Goal: Task Accomplishment & Management: Manage account settings

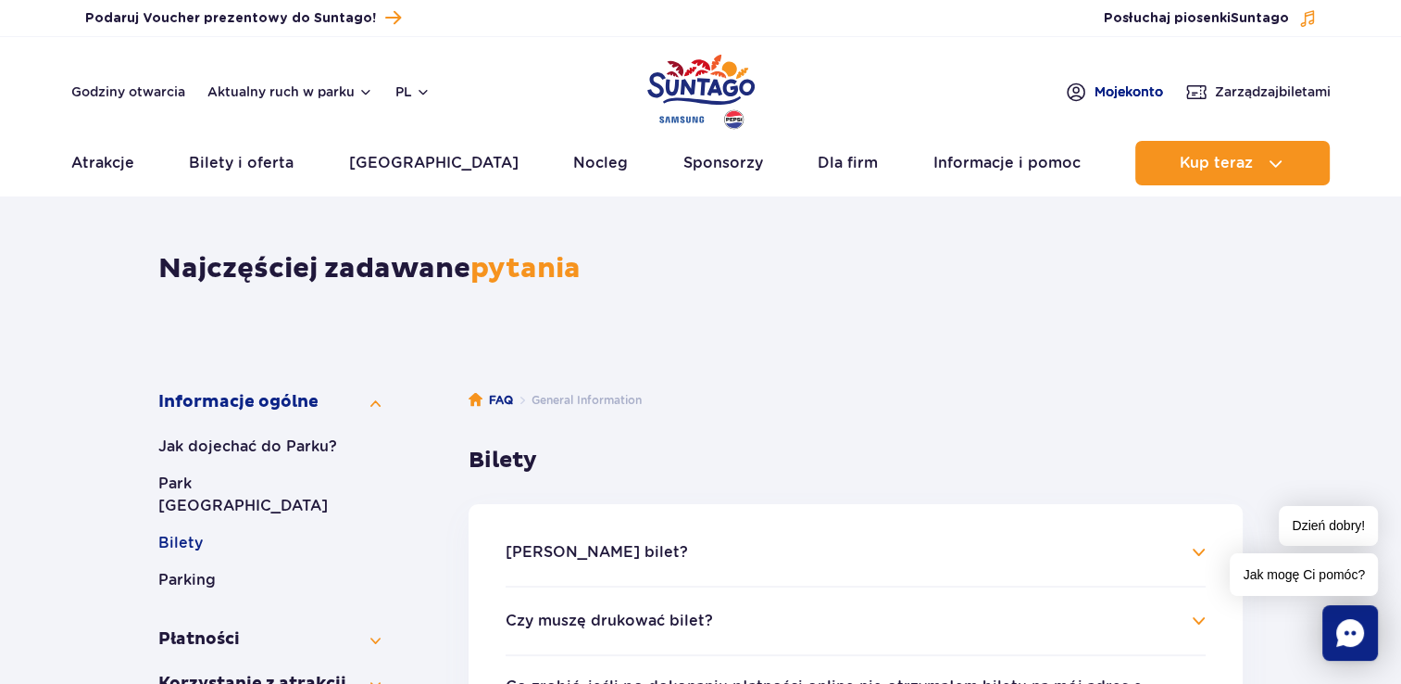
click at [1114, 88] on span "Moje konto" at bounding box center [1129, 91] width 69 height 19
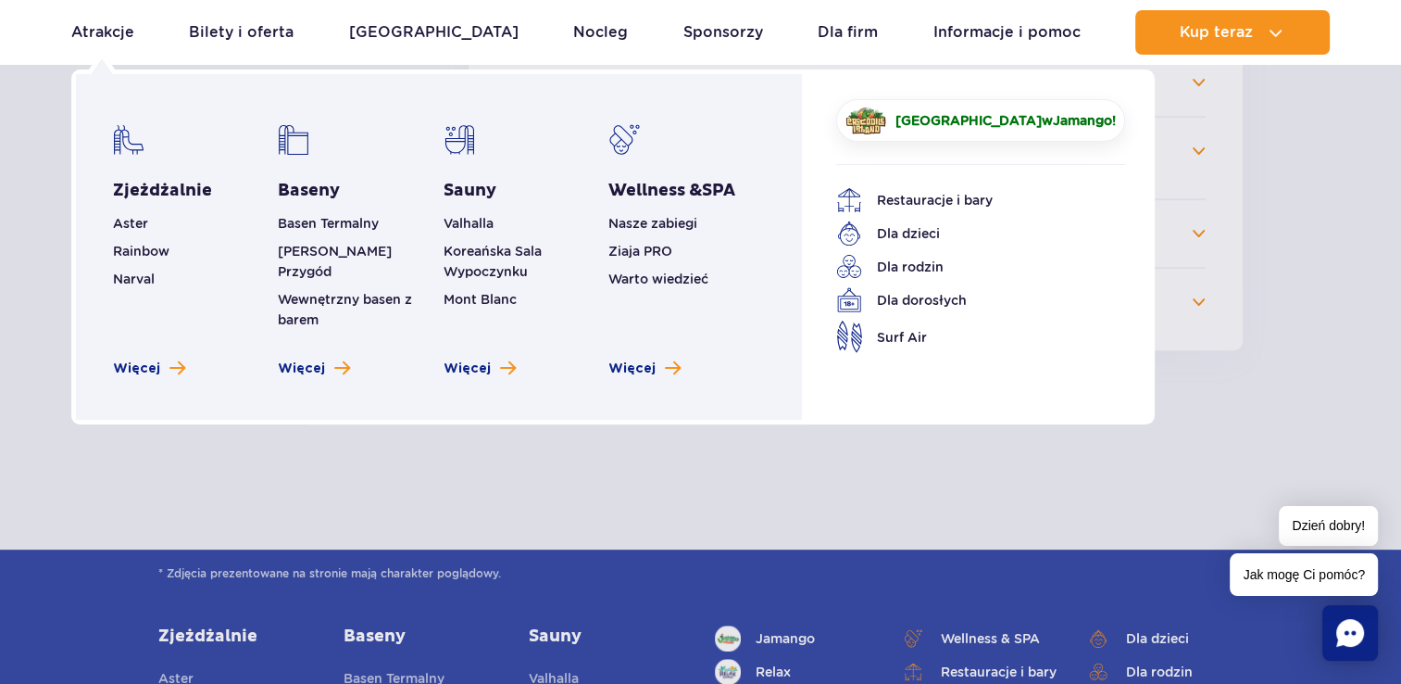
scroll to position [648, 0]
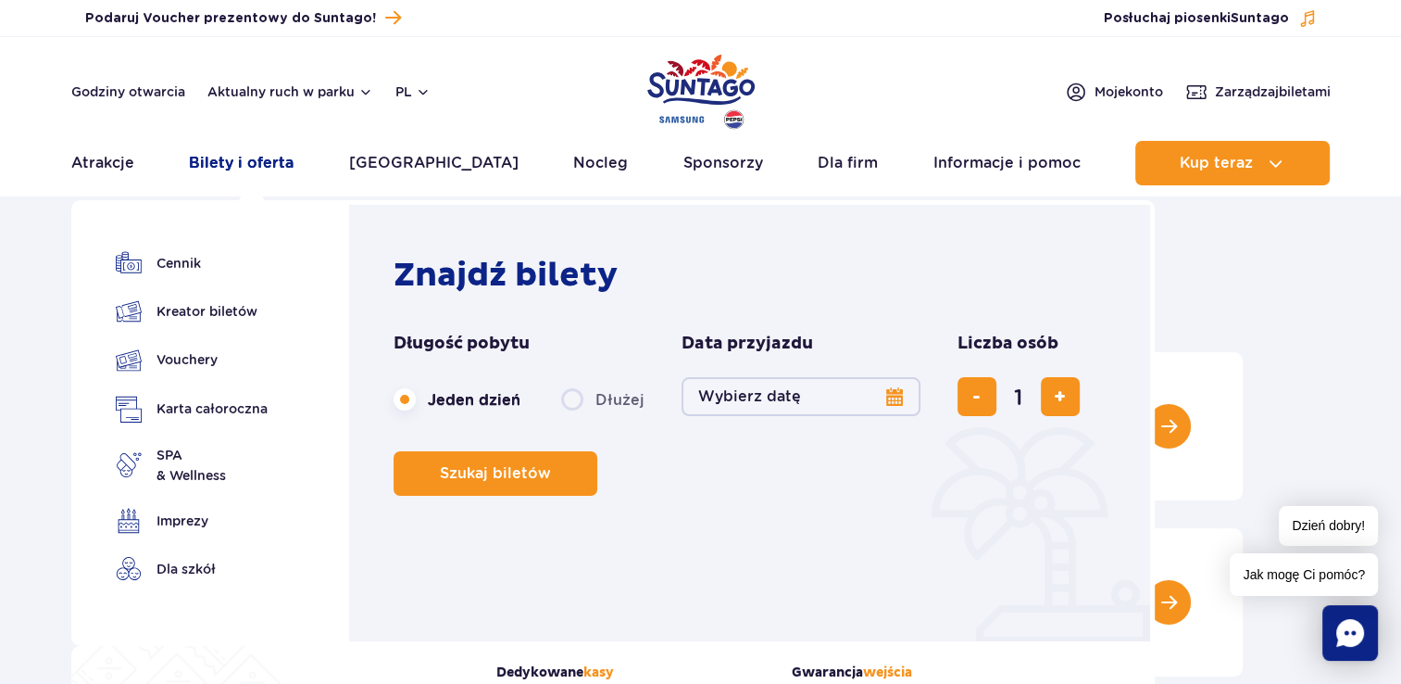
click at [229, 159] on link "Bilety i oferta" at bounding box center [241, 163] width 105 height 44
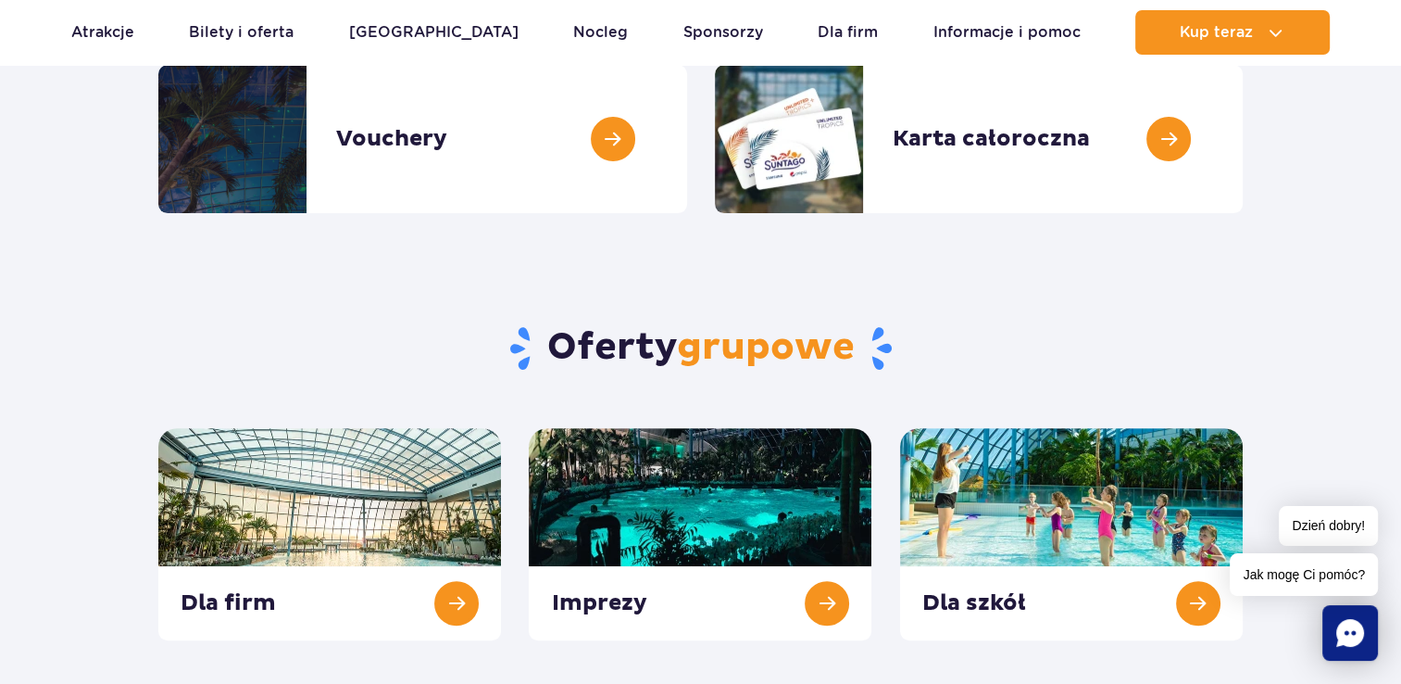
scroll to position [93, 0]
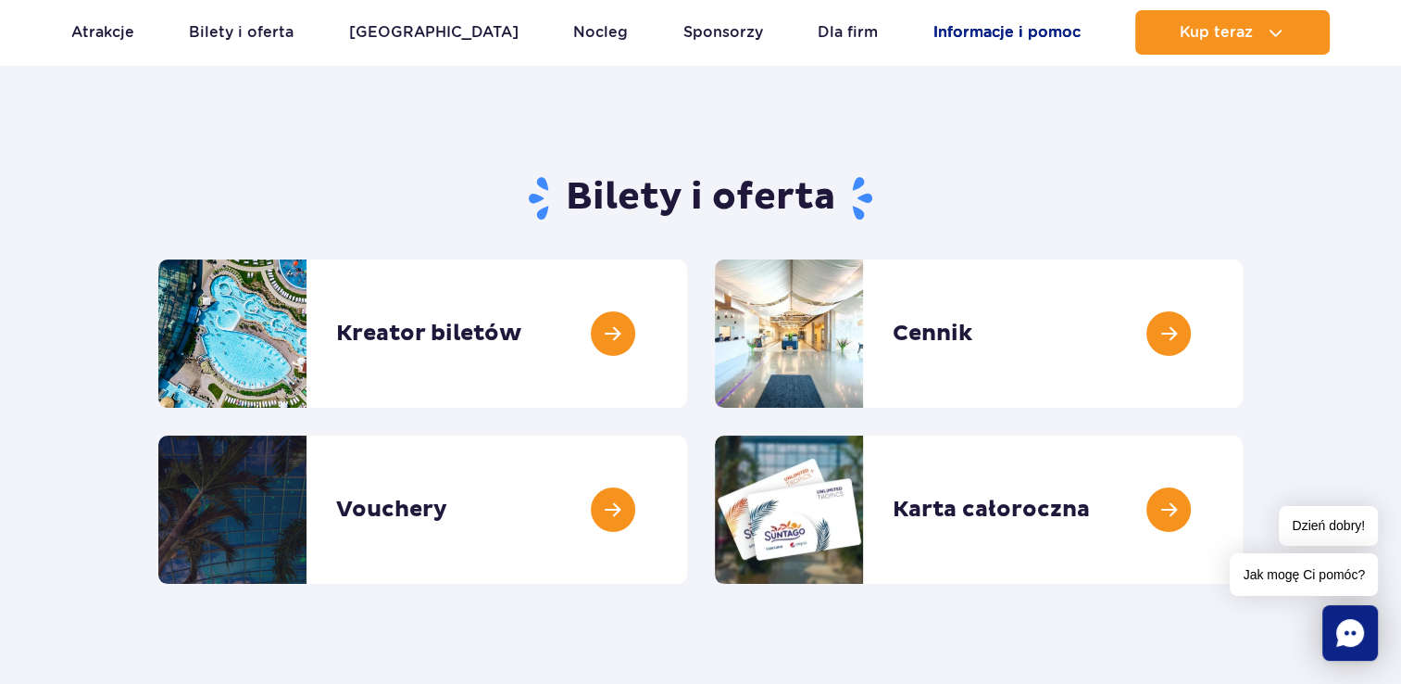
click at [978, 35] on link "Informacje i pomoc" at bounding box center [1007, 32] width 147 height 44
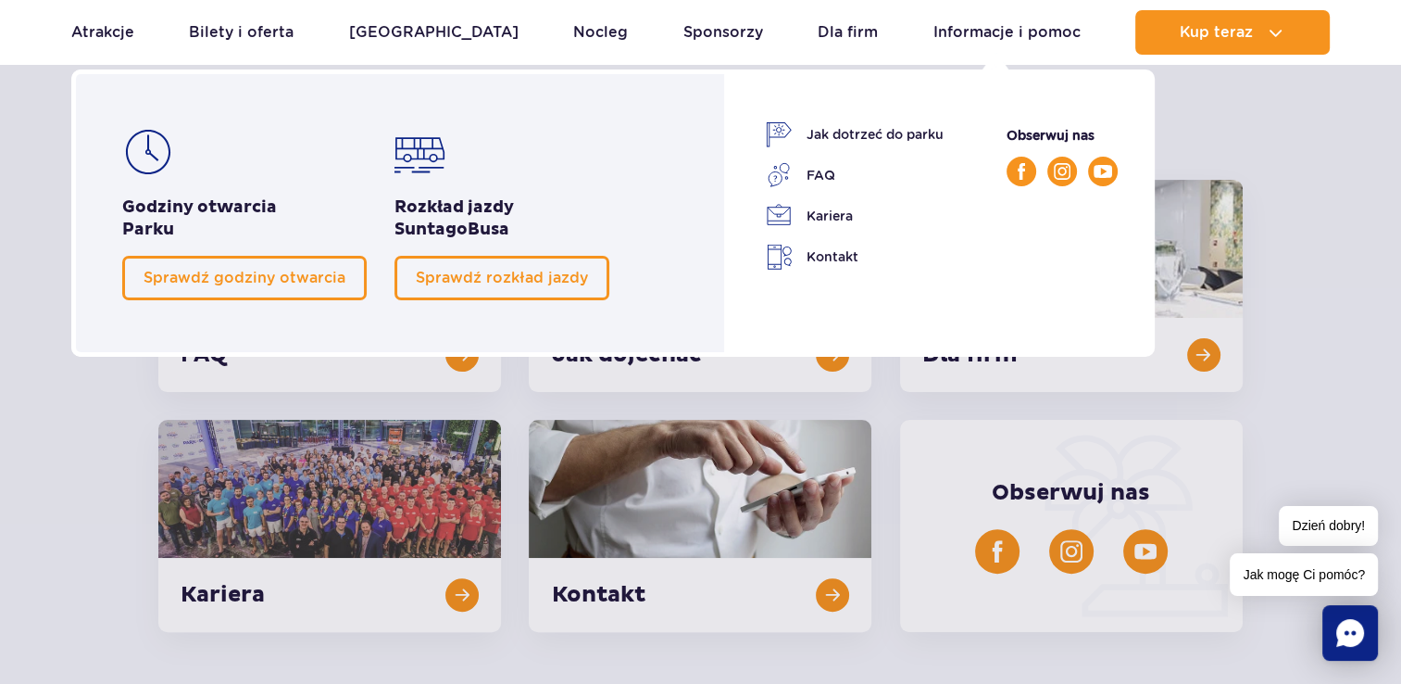
scroll to position [463, 0]
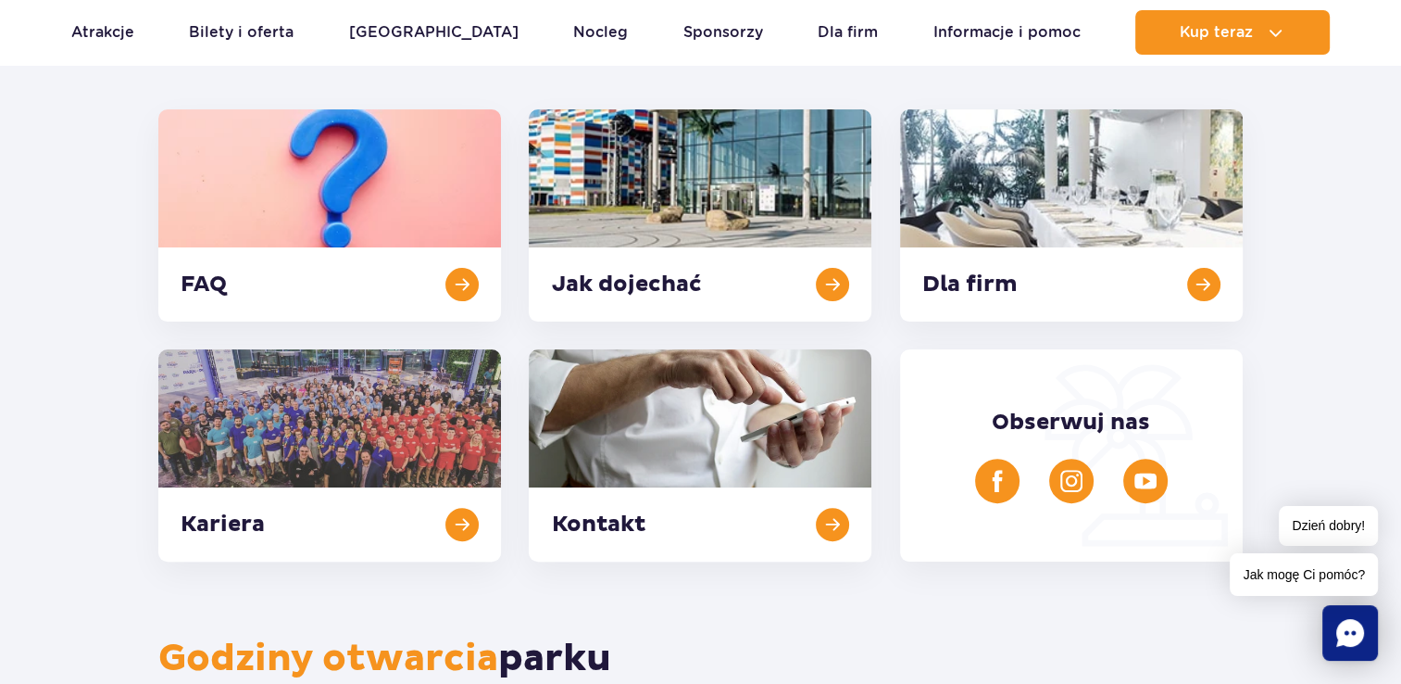
click at [1245, 192] on div "Dla firm" at bounding box center [1071, 215] width 370 height 212
click at [311, 209] on link at bounding box center [329, 215] width 343 height 212
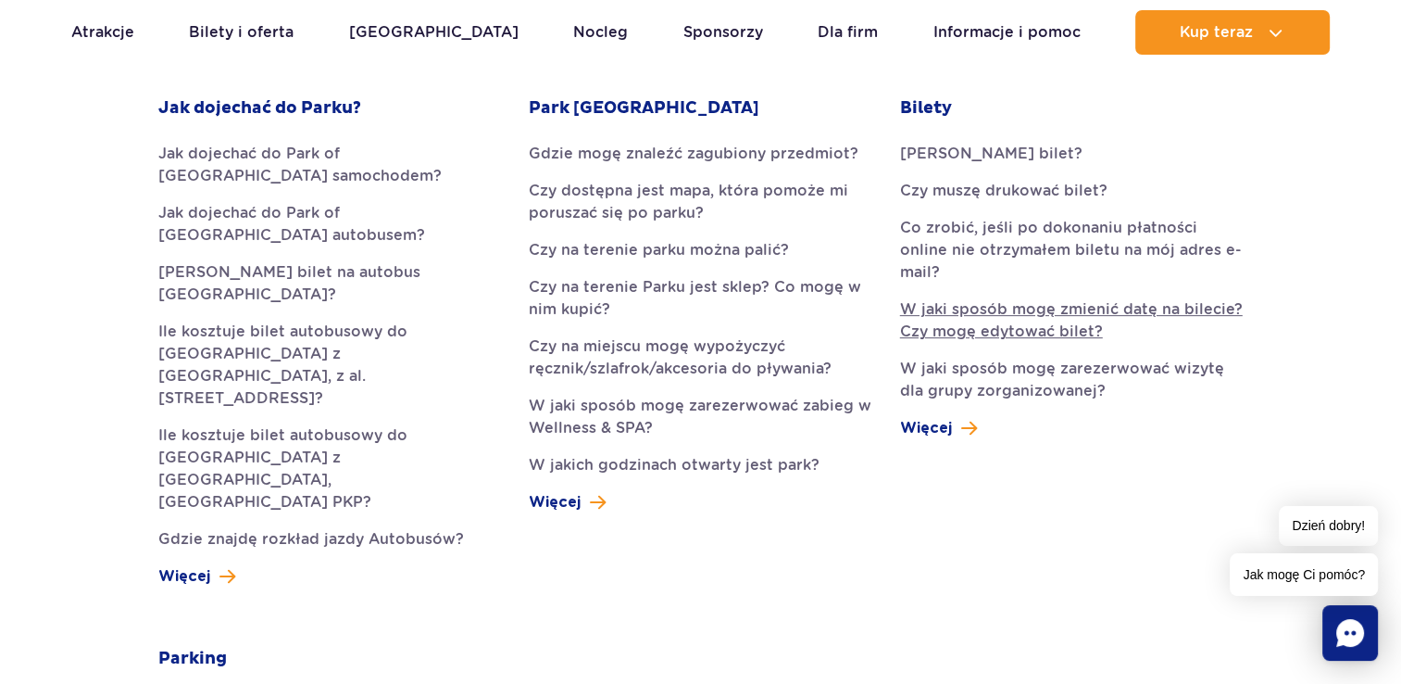
click at [1086, 304] on link "W jaki sposób mogę zmienić datę na bilecie? Czy mogę edytować bilet?" at bounding box center [1071, 320] width 343 height 44
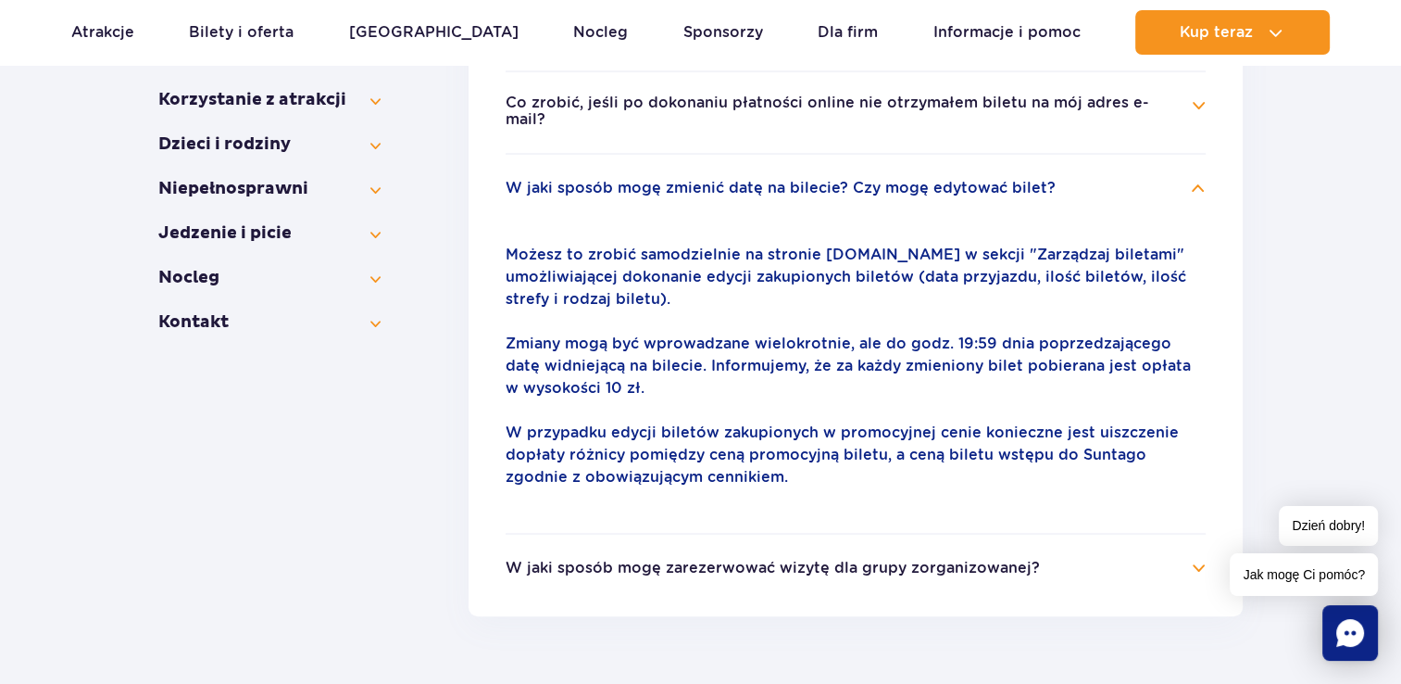
click at [963, 559] on button "W jaki sposób mogę zarezerwować wizytę dla grupy zorganizowanej?" at bounding box center [773, 567] width 534 height 17
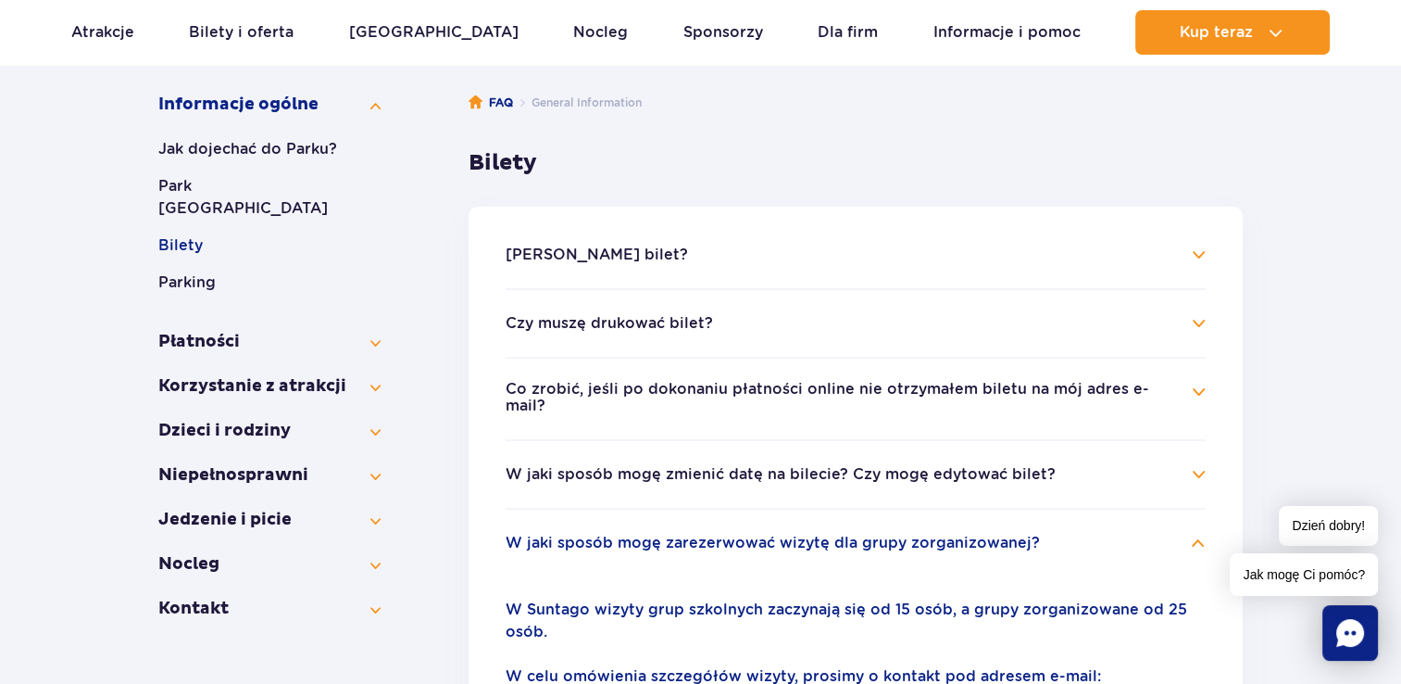
scroll to position [398, 0]
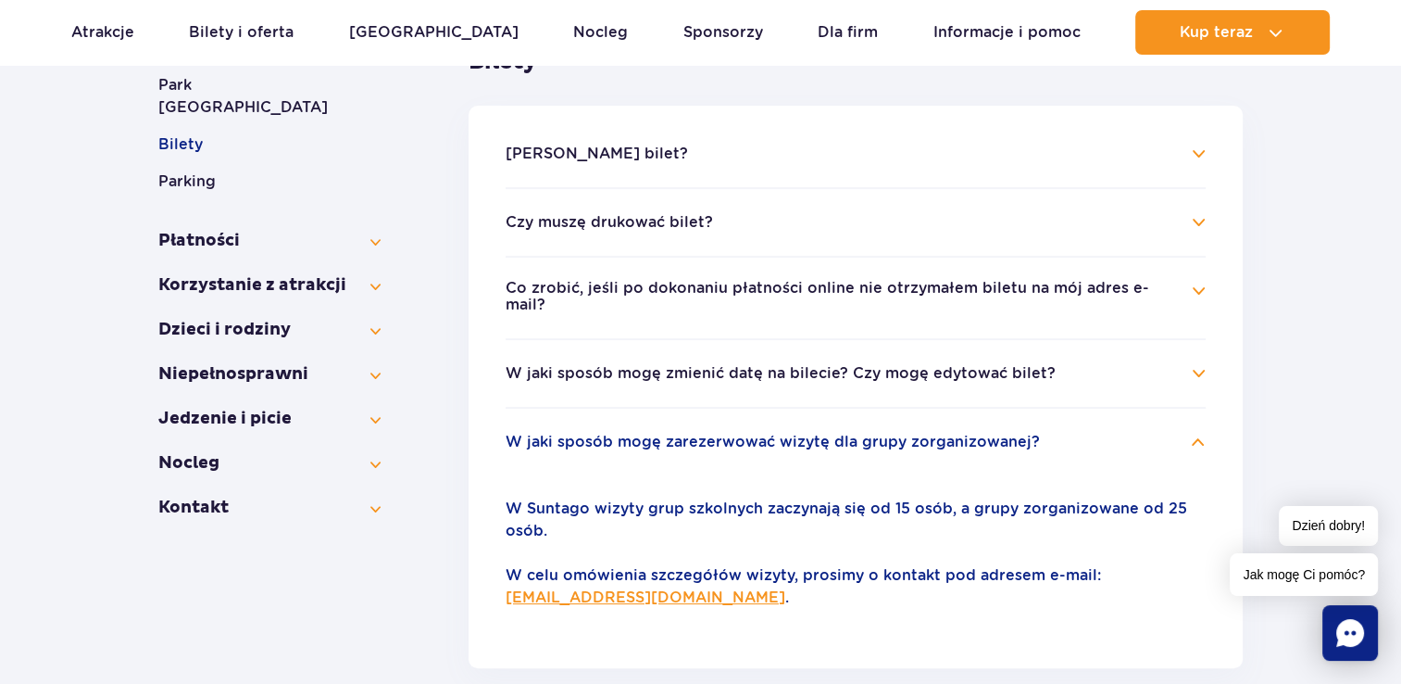
click at [839, 365] on button "W jaki sposób mogę zmienić datę na bilecie? Czy mogę edytować bilet?" at bounding box center [781, 373] width 550 height 17
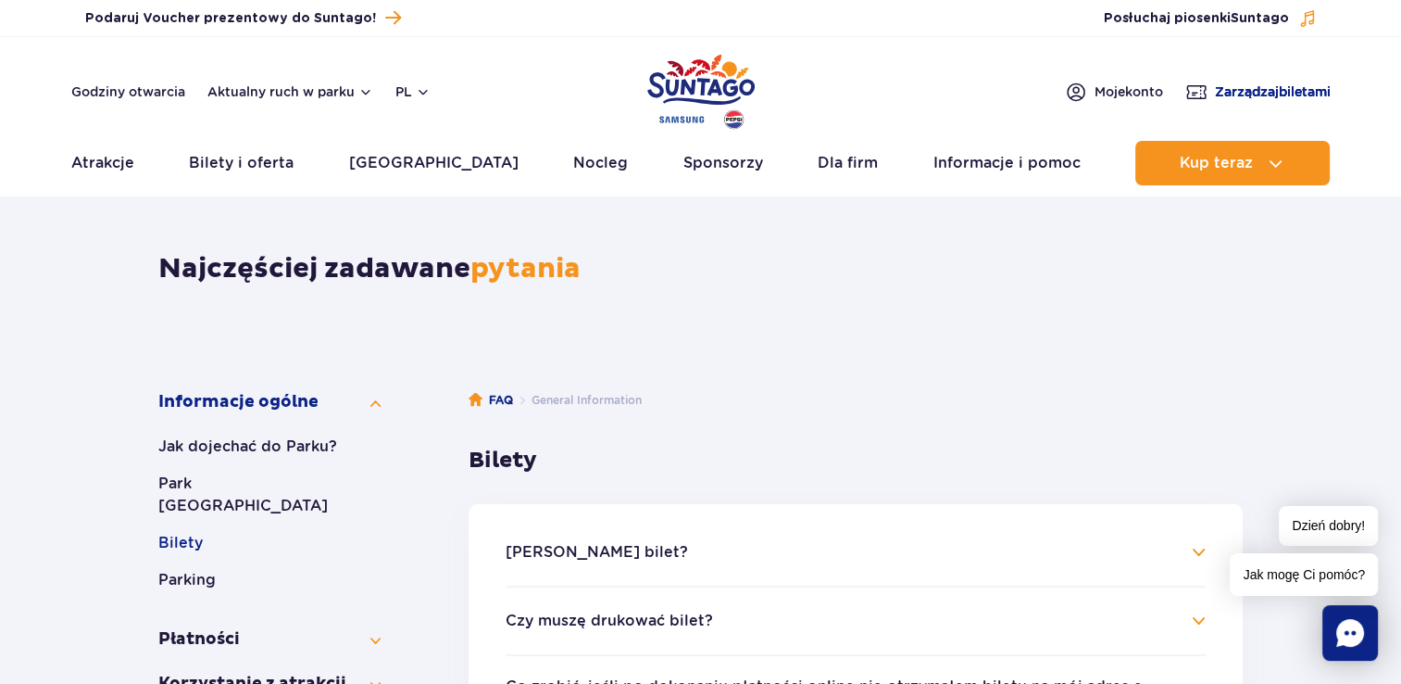
click at [1235, 93] on span "Zarządzaj biletami" at bounding box center [1273, 91] width 116 height 19
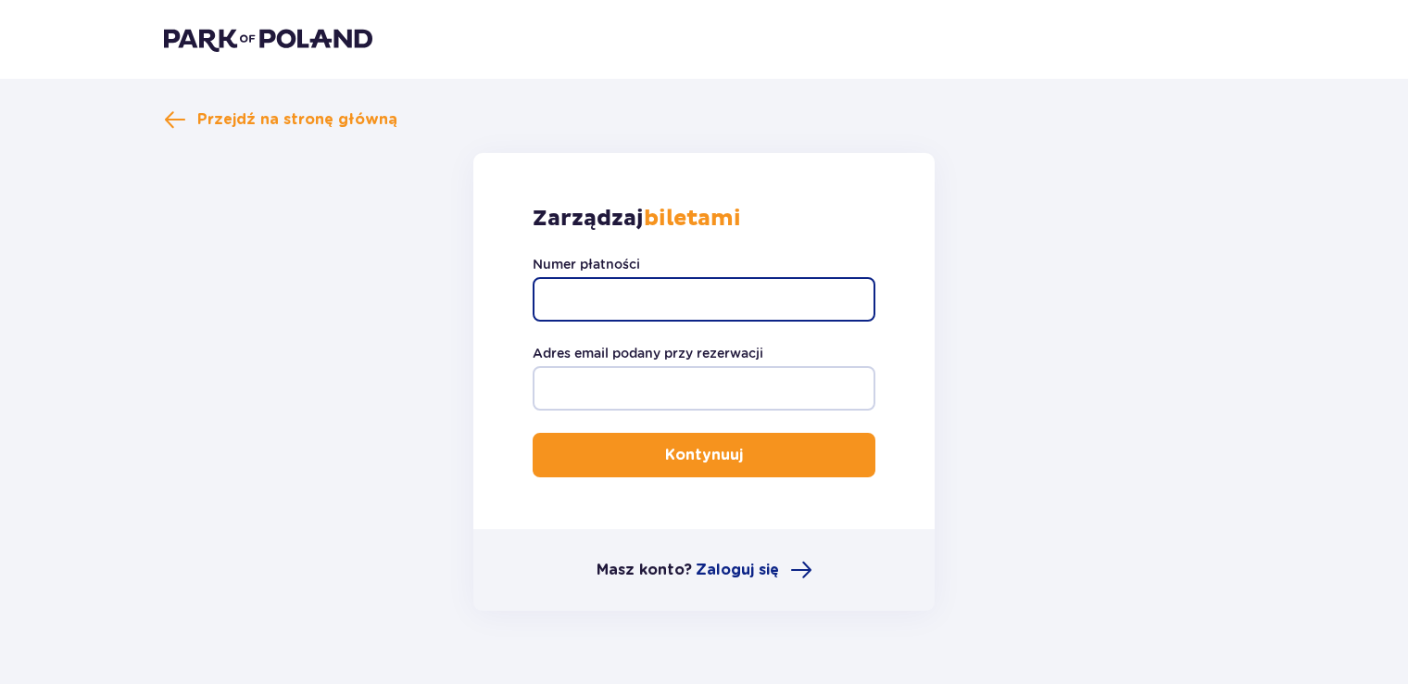
click at [835, 287] on input "Numer płatności" at bounding box center [704, 299] width 343 height 44
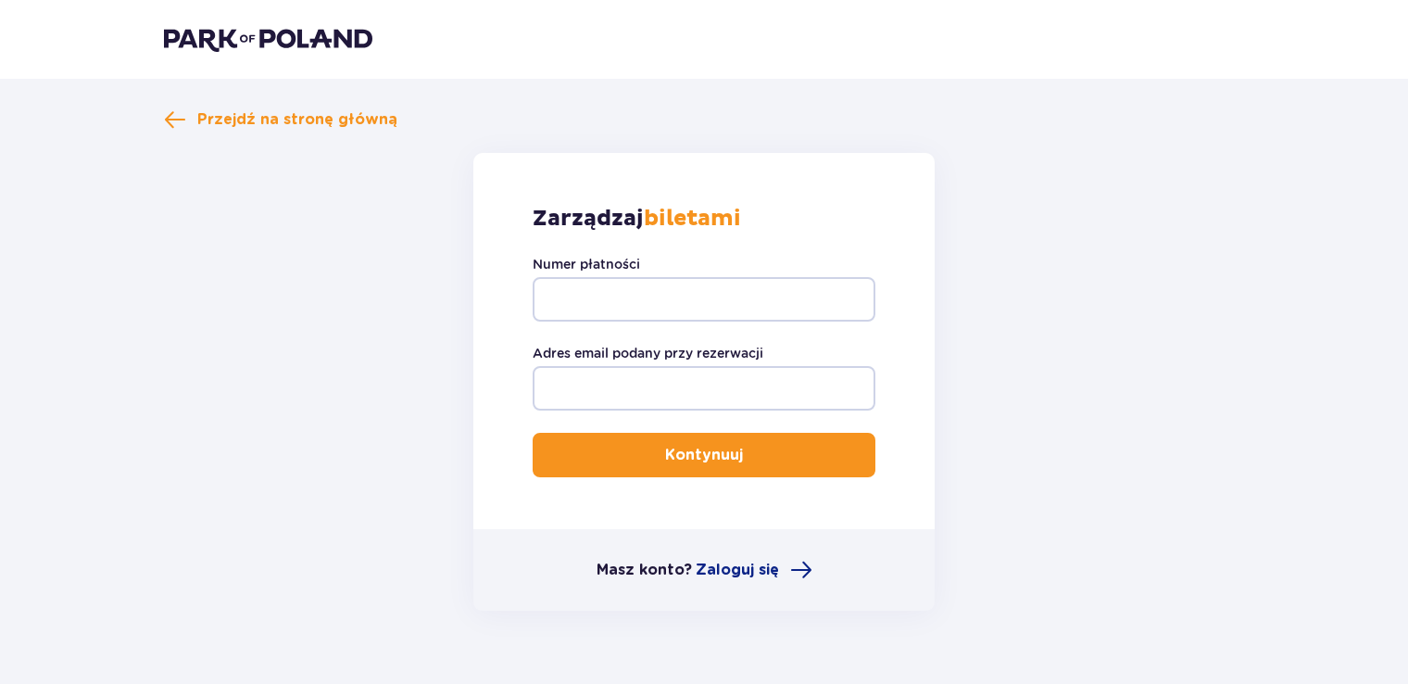
click at [668, 358] on label "Adres email podany przy rezerwacji" at bounding box center [648, 353] width 231 height 19
click at [668, 366] on input "Adres email podany przy rezerwacji" at bounding box center [704, 388] width 343 height 44
click at [661, 376] on input "Adres email podany przy rezerwacji" at bounding box center [704, 388] width 343 height 44
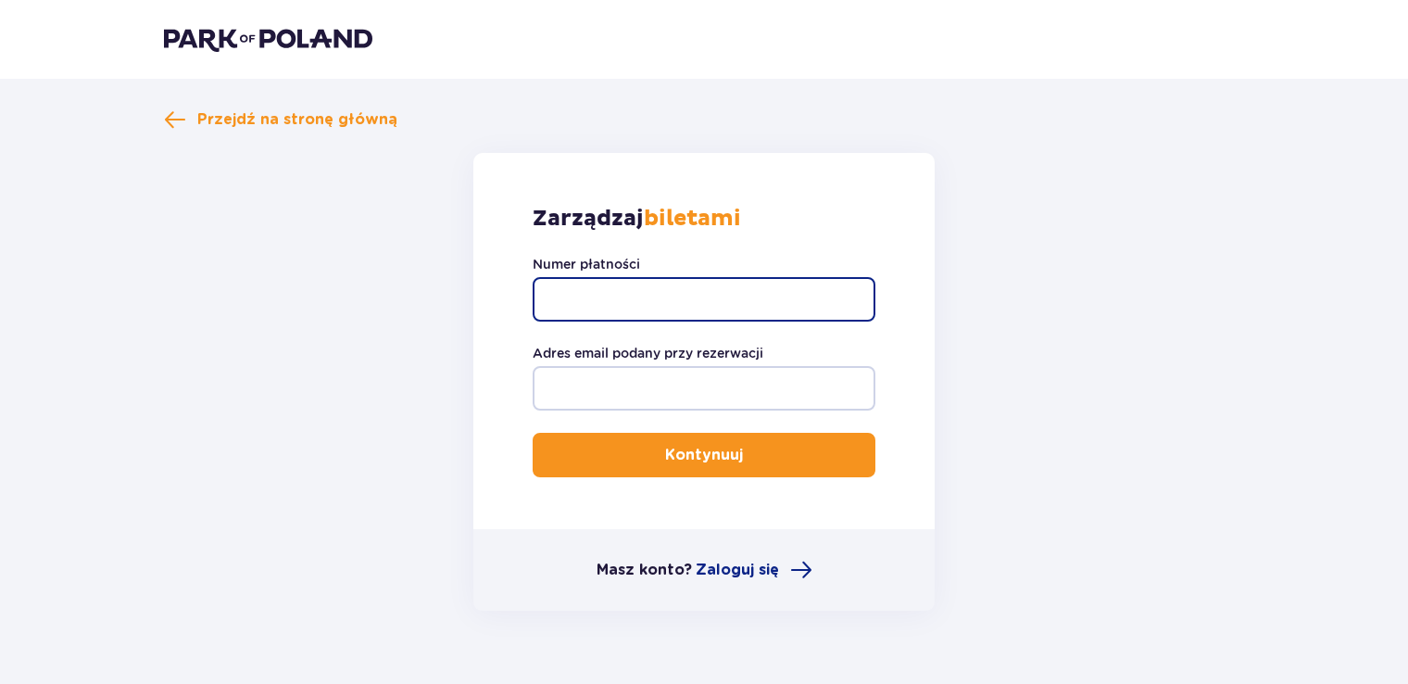
click at [670, 280] on input "Numer płatności" at bounding box center [704, 299] width 343 height 44
paste input "TR-FBC-18VTP7C"
type input "TR-FBC-18VTP7C"
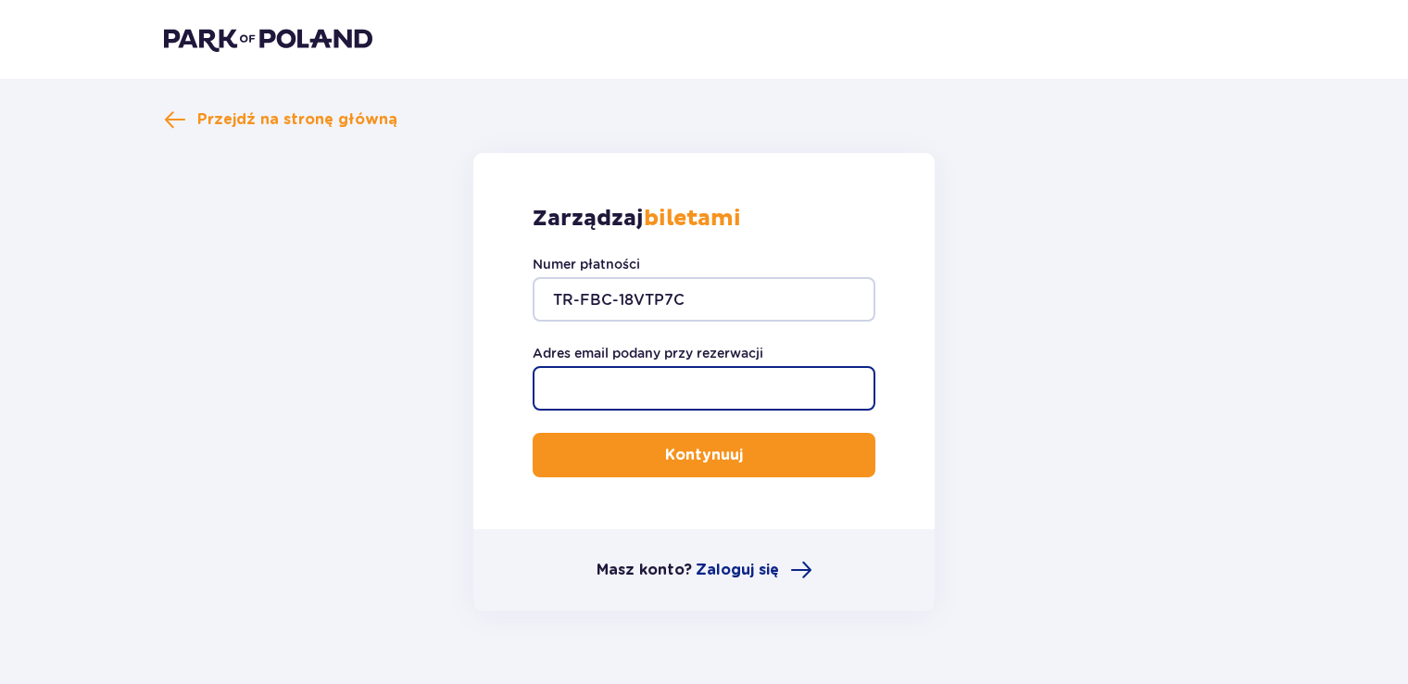
click at [680, 396] on input "Adres email podany przy rezerwacji" at bounding box center [704, 388] width 343 height 44
type input "[EMAIL_ADDRESS][DOMAIN_NAME]"
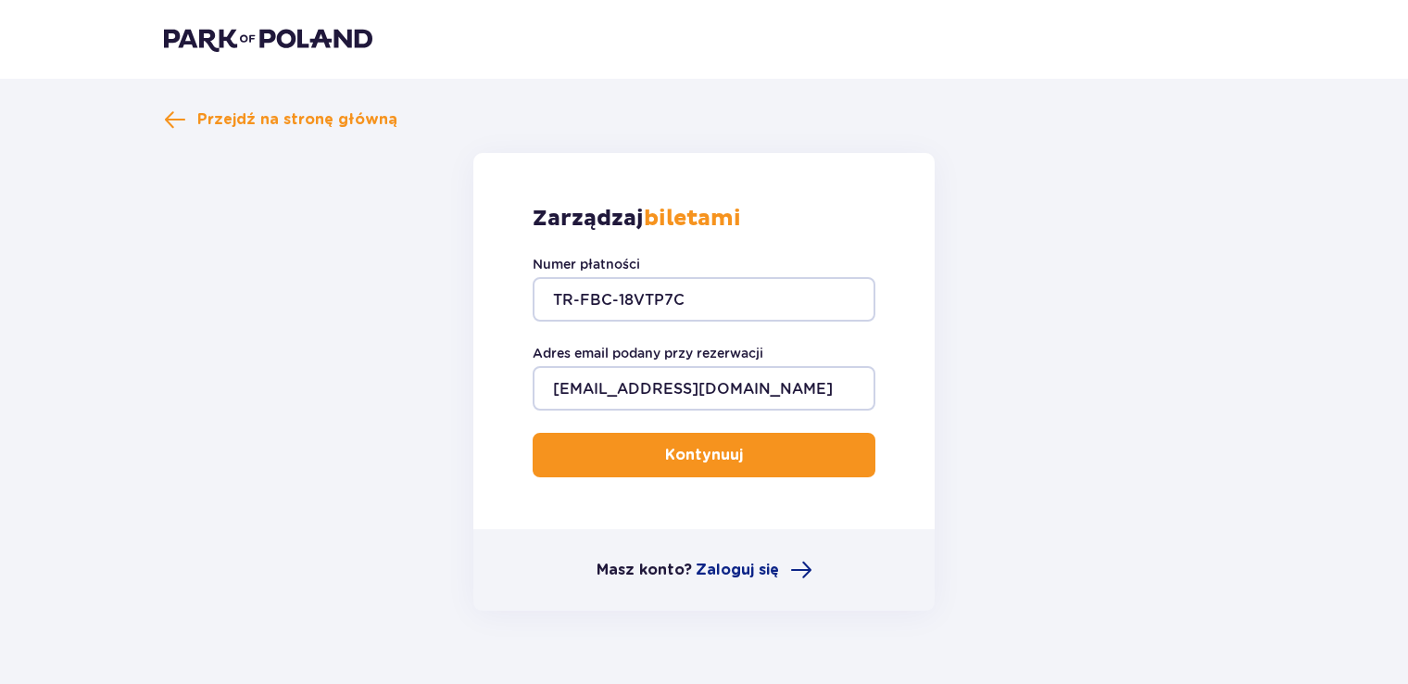
click at [713, 445] on p "Kontynuuj" at bounding box center [704, 455] width 78 height 20
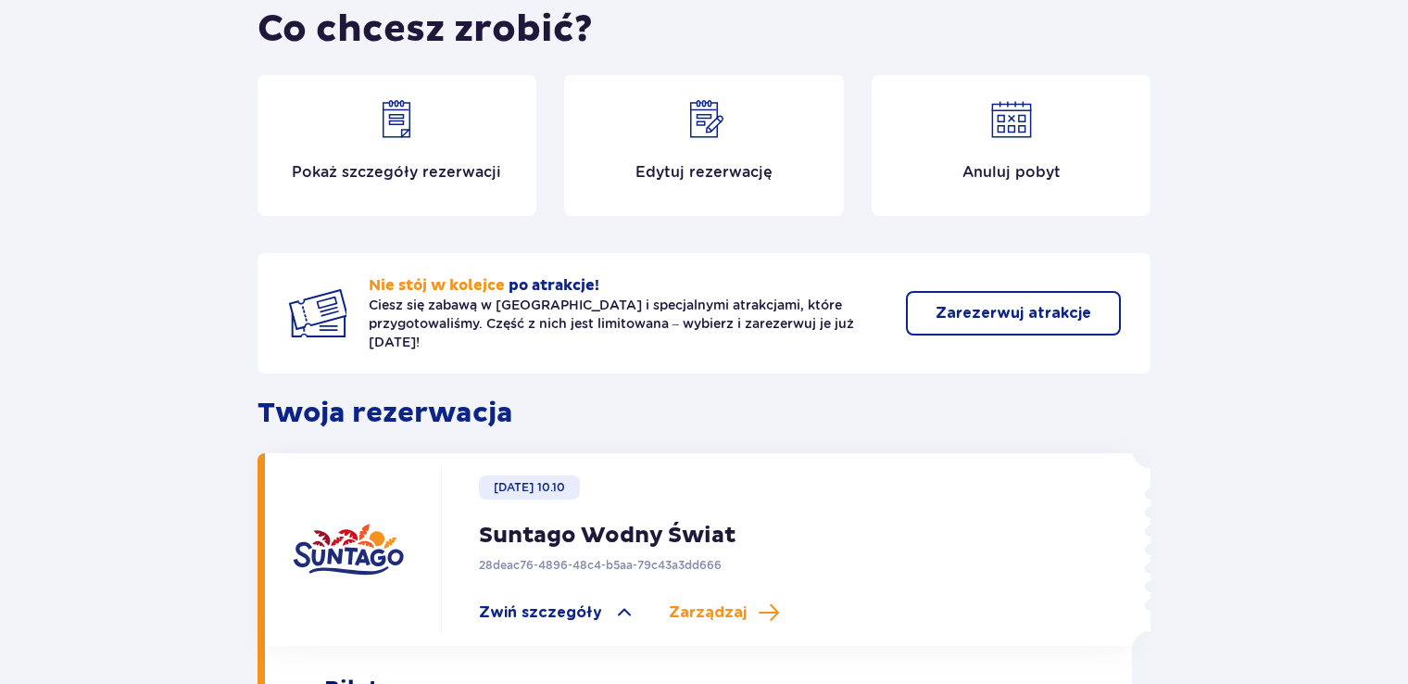
scroll to position [185, 0]
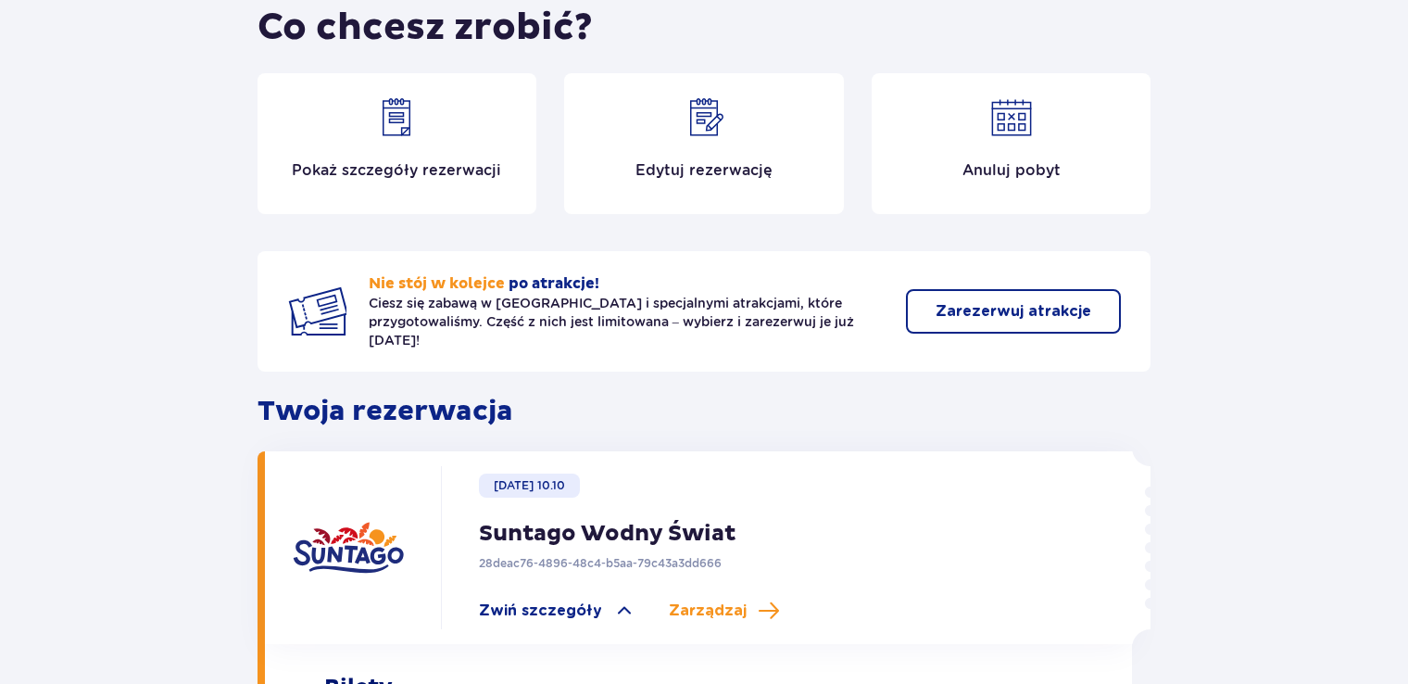
click at [1002, 136] on img at bounding box center [1011, 117] width 44 height 44
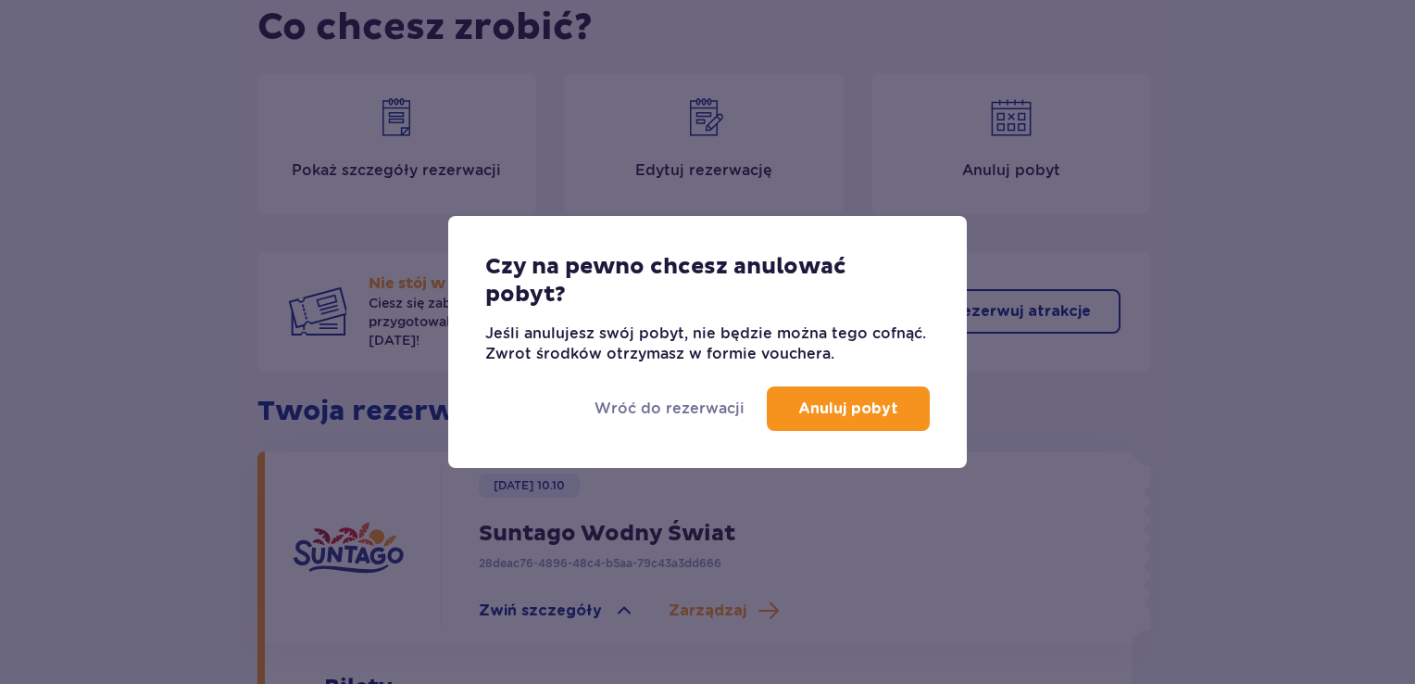
click at [826, 413] on p "Anuluj pobyt" at bounding box center [848, 408] width 100 height 20
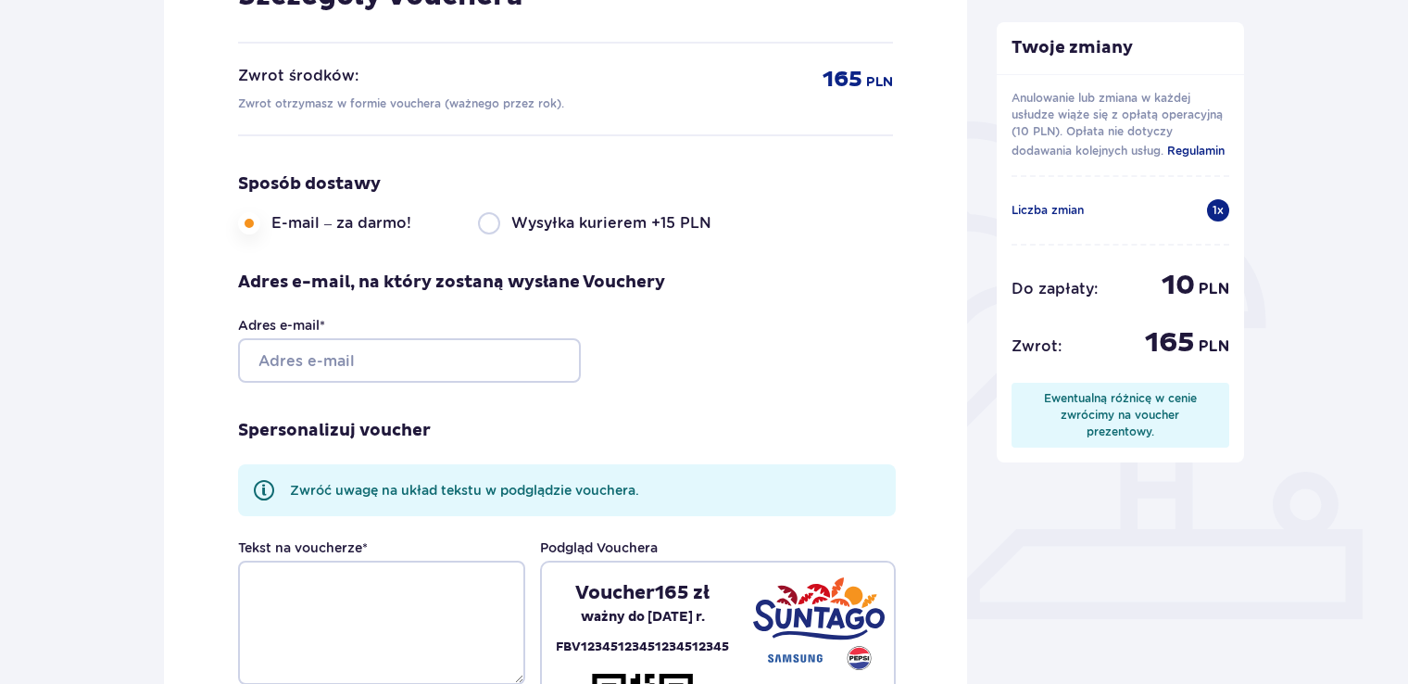
scroll to position [370, 0]
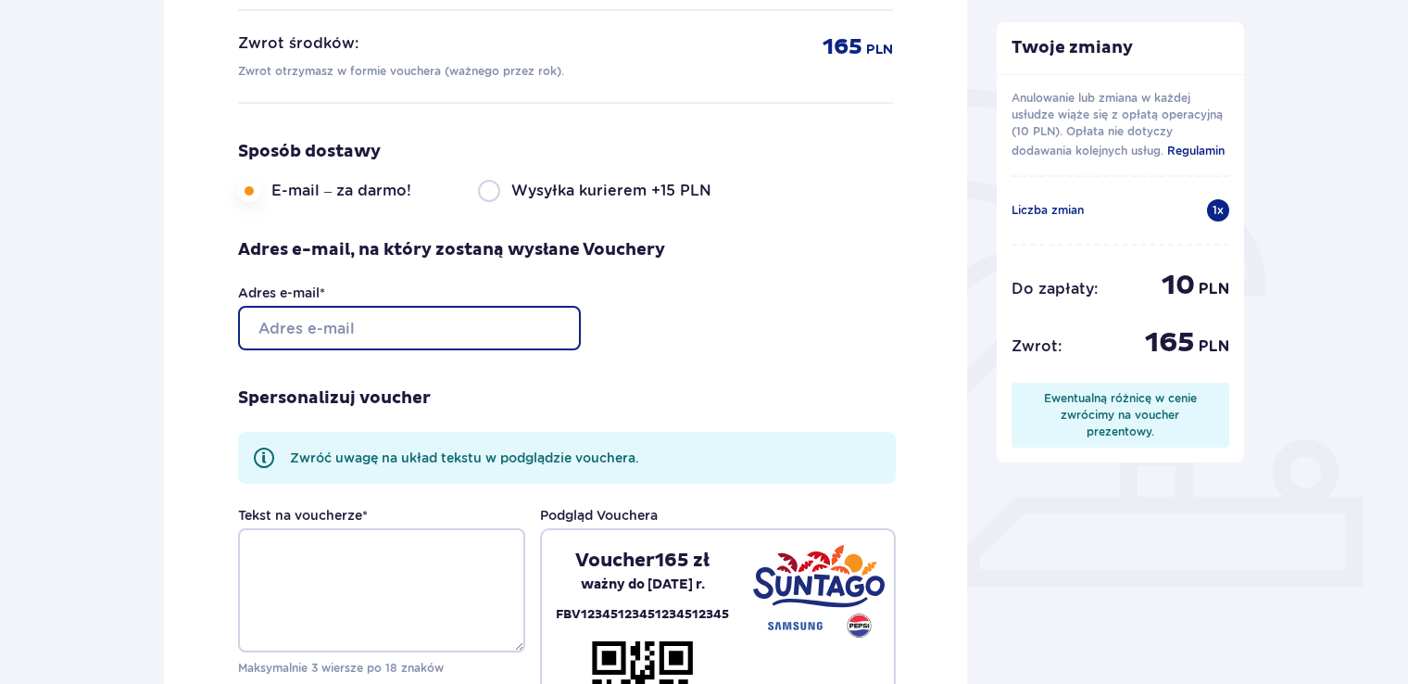
click at [552, 328] on input "Adres e-mail *" at bounding box center [409, 328] width 343 height 44
type input "[EMAIL_ADDRESS][DOMAIN_NAME]"
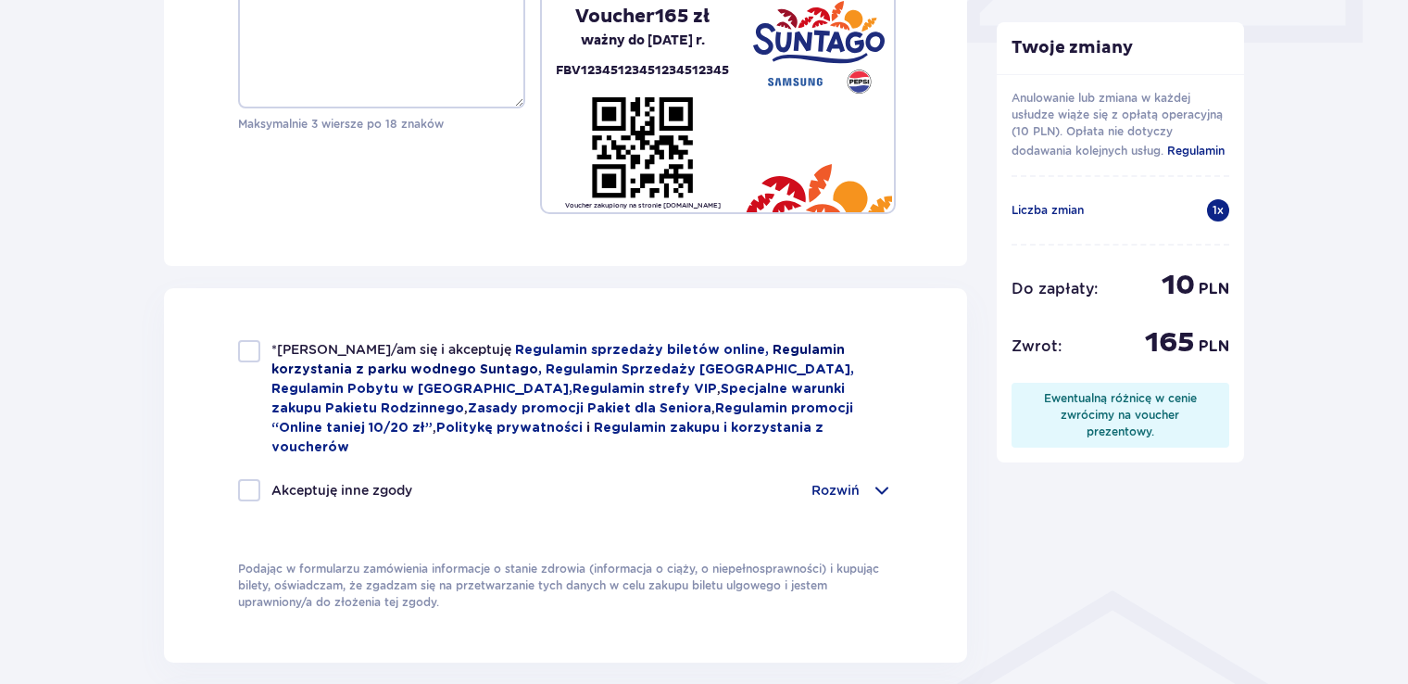
scroll to position [926, 0]
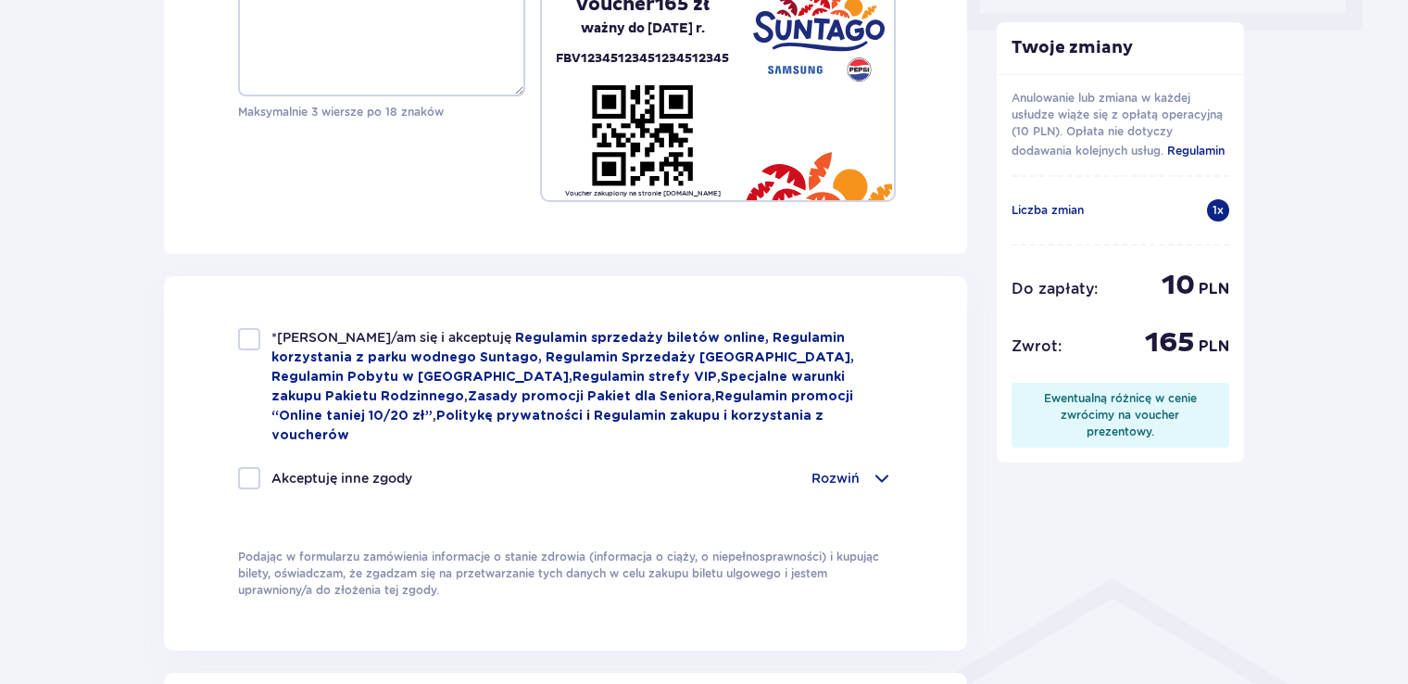
click at [254, 340] on div at bounding box center [249, 339] width 22 height 22
checkbox input "true"
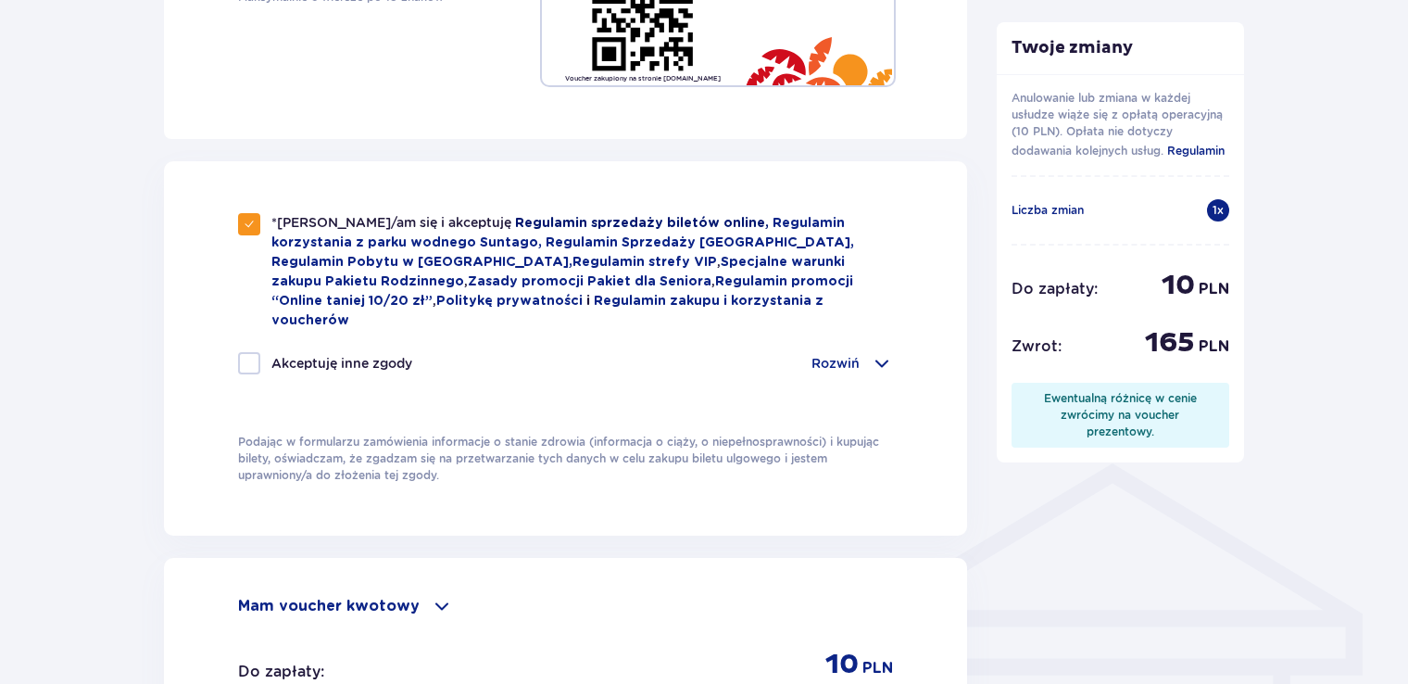
scroll to position [1297, 0]
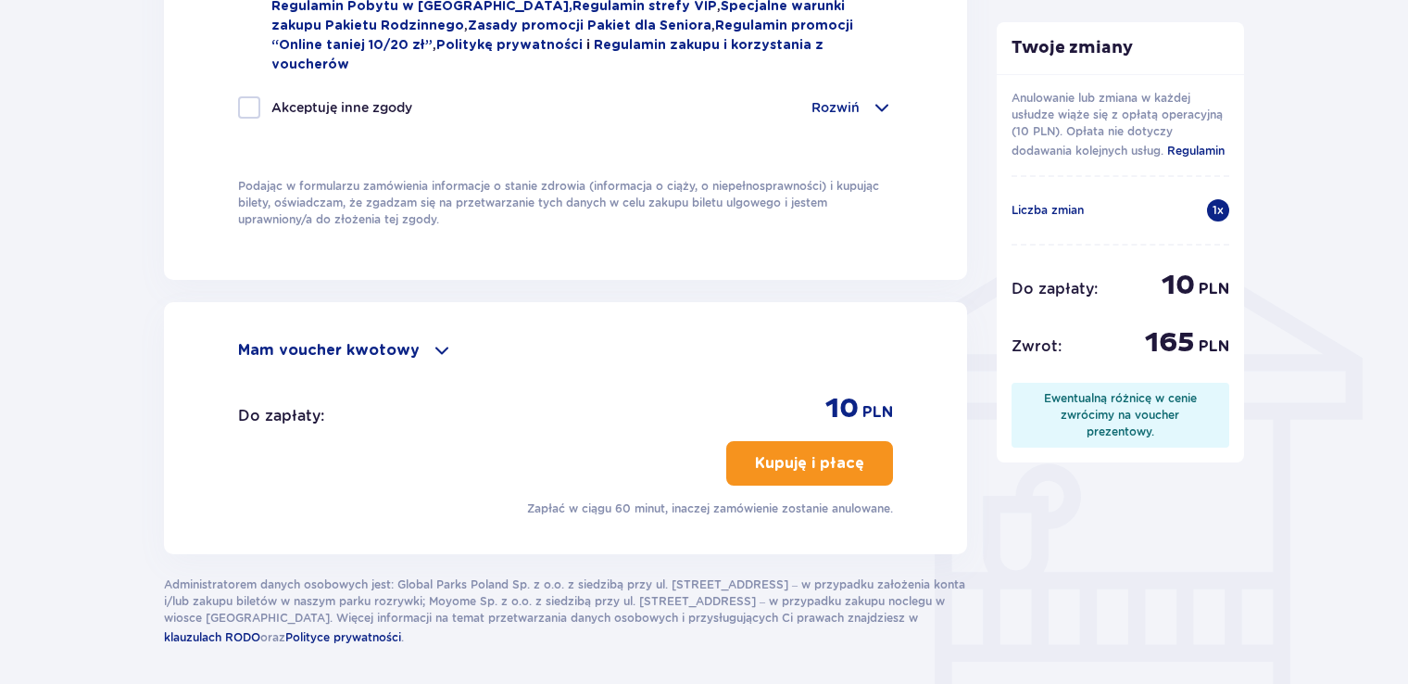
click at [811, 453] on p "Kupuję i płacę" at bounding box center [809, 463] width 109 height 20
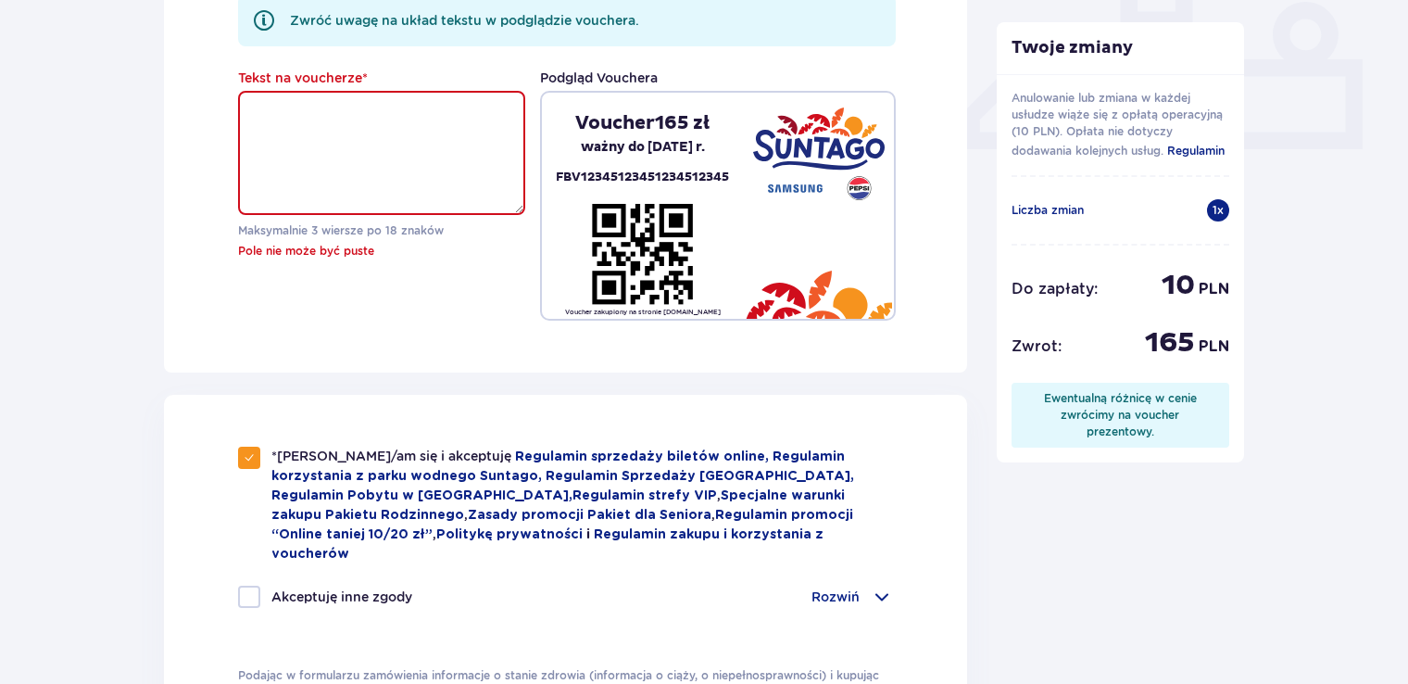
scroll to position [805, 0]
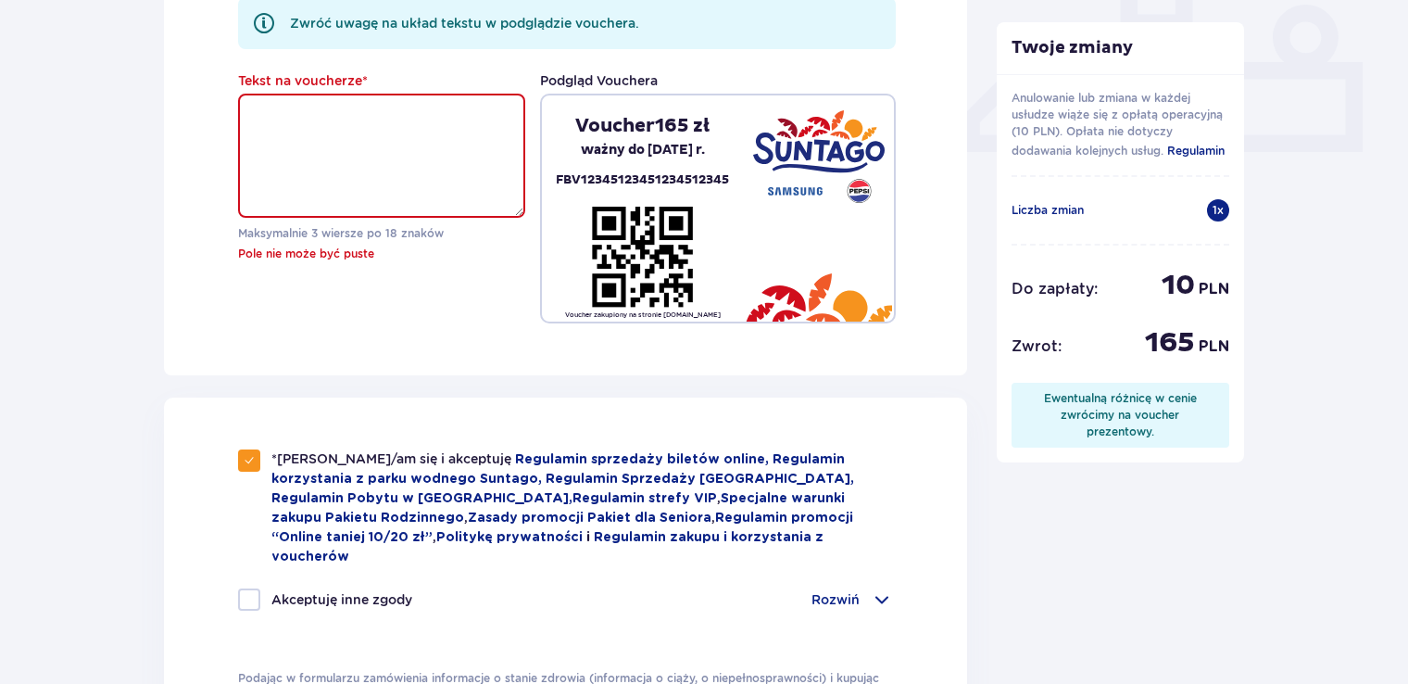
click at [475, 160] on textarea "Tekst na voucherze *" at bounding box center [381, 156] width 287 height 124
type textarea "z"
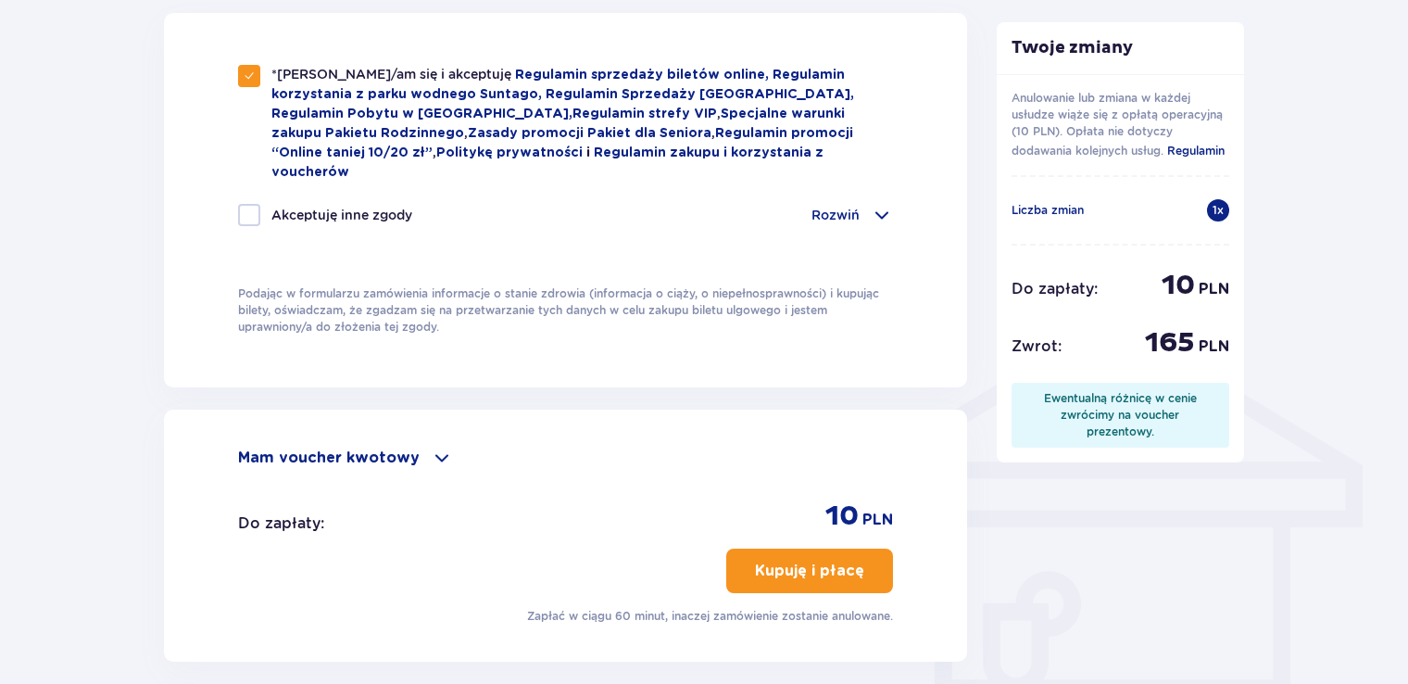
scroll to position [1345, 0]
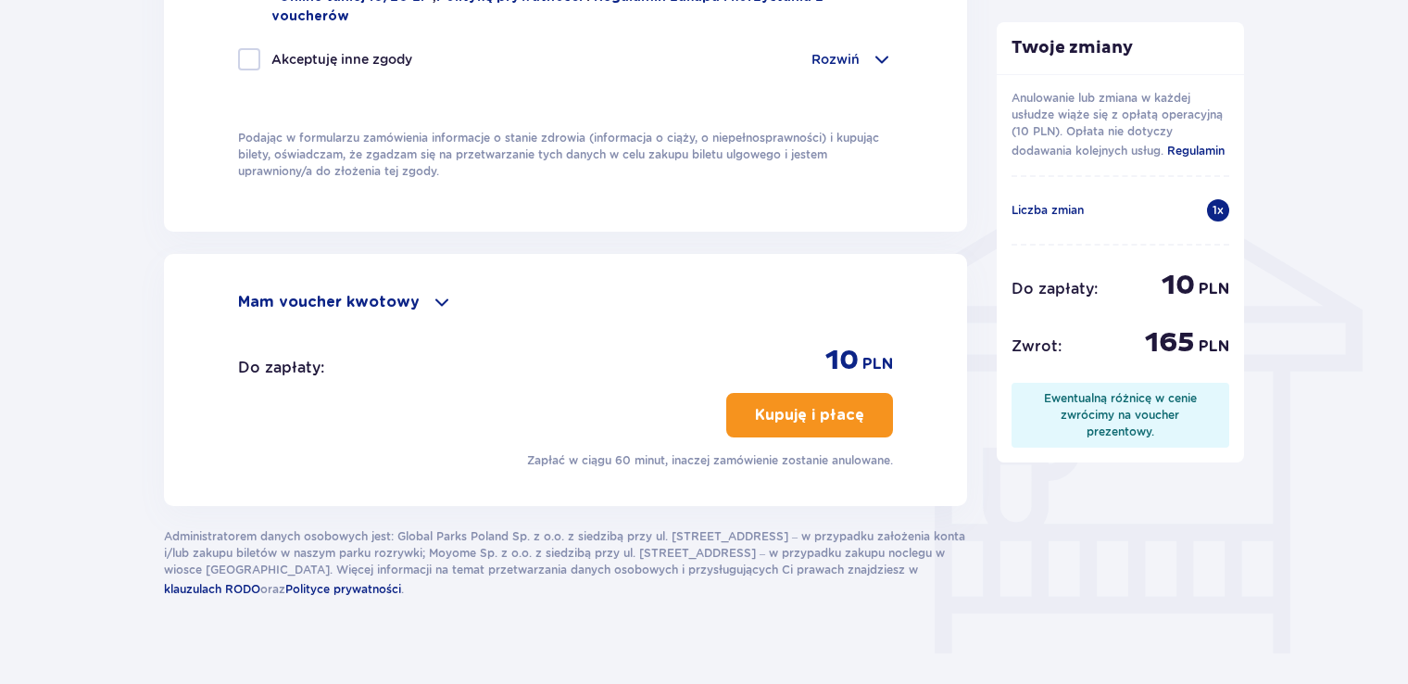
type textarea "zmiana"
click at [779, 393] on button "Kupuję i płacę" at bounding box center [809, 415] width 167 height 44
